Goal: Entertainment & Leisure: Browse casually

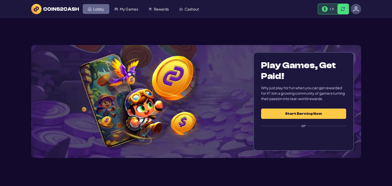
click at [102, 8] on span "Lobby" at bounding box center [98, 9] width 11 height 4
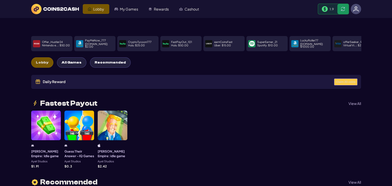
click at [345, 81] on span "Claim 20 coins" at bounding box center [345, 82] width 19 height 3
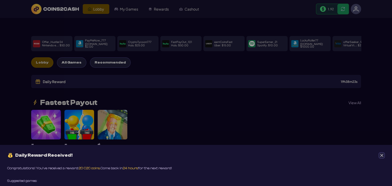
click at [382, 154] on icon "Close" at bounding box center [382, 156] width 4 height 4
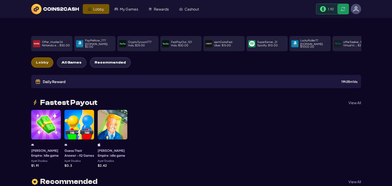
click at [62, 61] on span "All Games" at bounding box center [72, 63] width 20 height 4
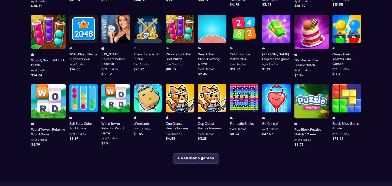
scroll to position [155, 0]
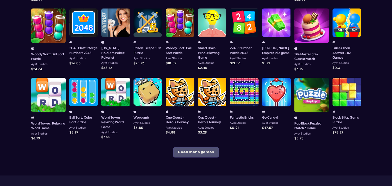
click at [207, 147] on button "Load more games" at bounding box center [196, 152] width 46 height 10
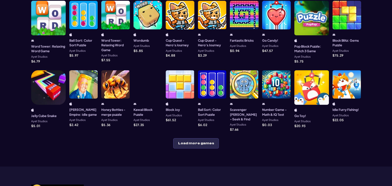
scroll to position [232, 0]
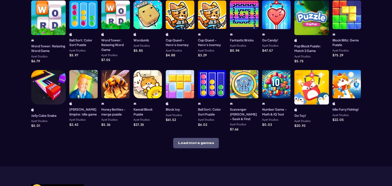
click at [209, 138] on button "Load more games" at bounding box center [196, 143] width 46 height 10
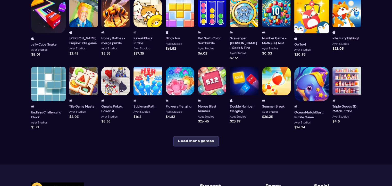
scroll to position [309, 0]
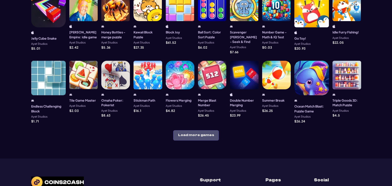
click at [207, 130] on button "Load more games" at bounding box center [196, 135] width 46 height 10
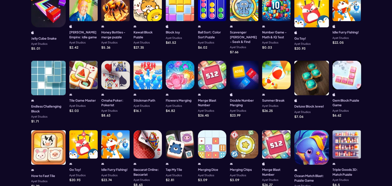
click at [241, 76] on div at bounding box center [244, 75] width 29 height 29
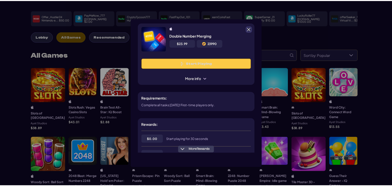
scroll to position [0, 0]
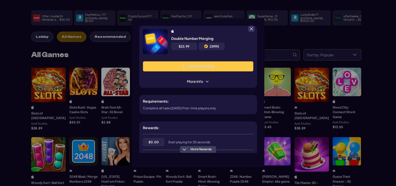
click at [250, 30] on span at bounding box center [251, 29] width 5 height 5
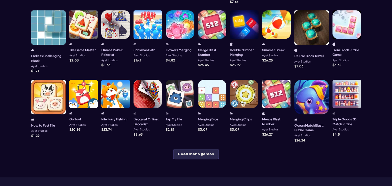
scroll to position [361, 0]
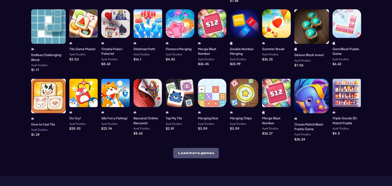
click at [203, 148] on button "Load more games" at bounding box center [196, 153] width 46 height 10
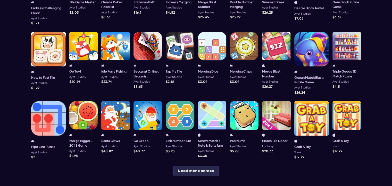
scroll to position [412, 0]
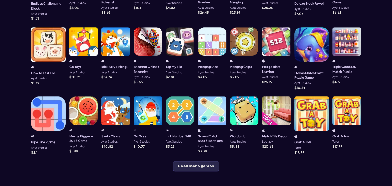
click at [269, 97] on div at bounding box center [276, 111] width 29 height 29
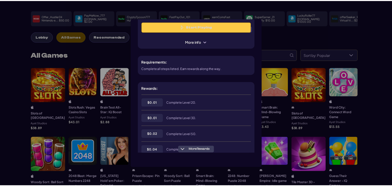
scroll to position [52, 0]
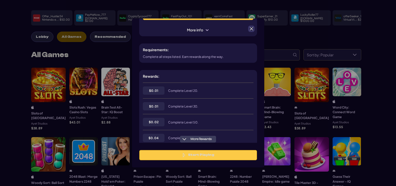
click at [252, 28] on span at bounding box center [251, 29] width 5 height 5
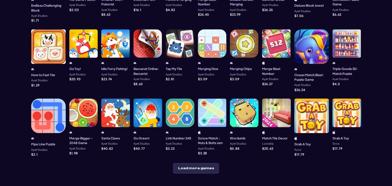
scroll to position [438, 0]
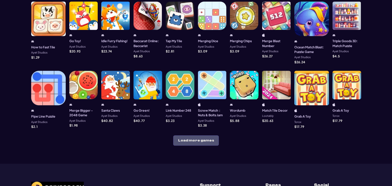
click at [201, 136] on button "Load more games" at bounding box center [196, 141] width 46 height 10
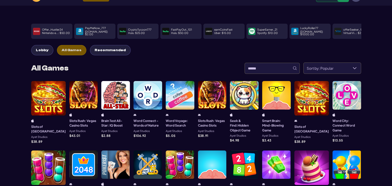
scroll to position [0, 0]
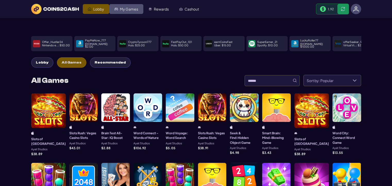
click at [129, 11] on link "My Games" at bounding box center [126, 9] width 34 height 10
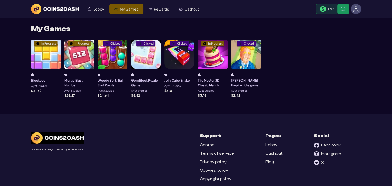
click at [210, 64] on div "In Progress" at bounding box center [213, 55] width 30 height 30
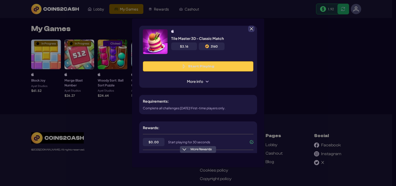
click at [248, 28] on div at bounding box center [251, 29] width 6 height 6
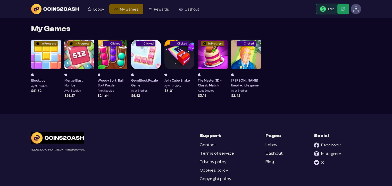
click at [43, 52] on div "In Progress" at bounding box center [46, 55] width 30 height 30
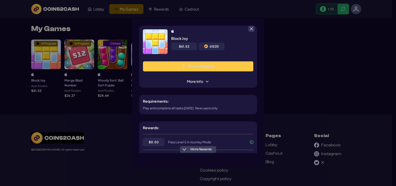
click at [251, 30] on span at bounding box center [251, 29] width 5 height 5
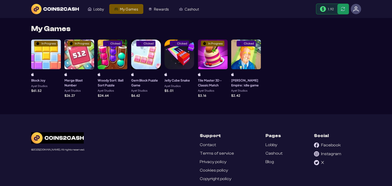
click at [74, 62] on div "In Progress" at bounding box center [79, 55] width 30 height 30
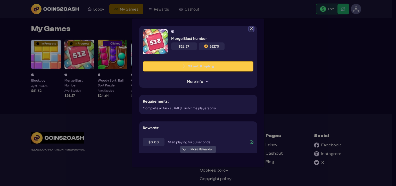
click at [253, 30] on span at bounding box center [251, 29] width 5 height 5
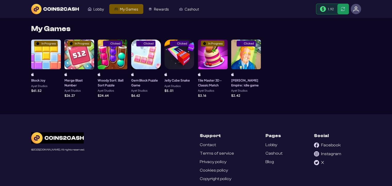
click at [111, 72] on div "Clicked Woody Sort: Ball Sort Puzzle Ayet Studios $ 24.64" at bounding box center [113, 68] width 30 height 57
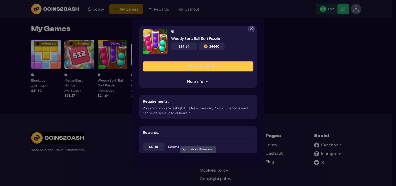
click at [251, 31] on span at bounding box center [251, 29] width 5 height 5
